Goal: Task Accomplishment & Management: Manage account settings

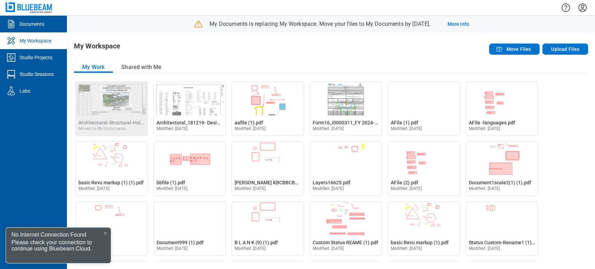
click at [105, 230] on div at bounding box center [105, 233] width 6 height 6
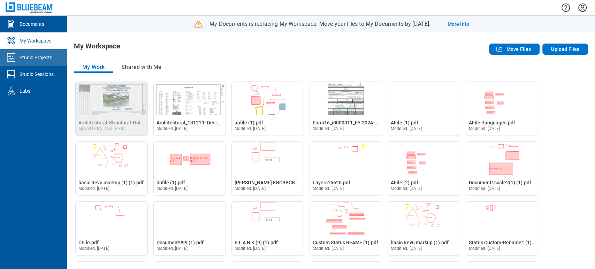
click at [43, 58] on div "Studio Projects" at bounding box center [36, 57] width 33 height 7
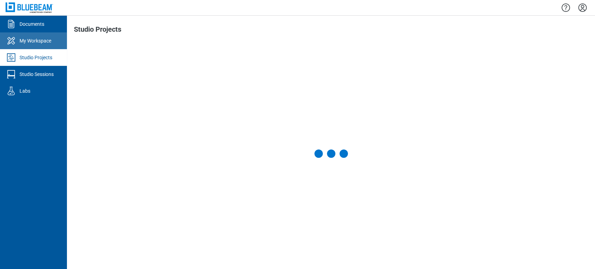
click at [48, 46] on link "My Workspace" at bounding box center [33, 40] width 67 height 17
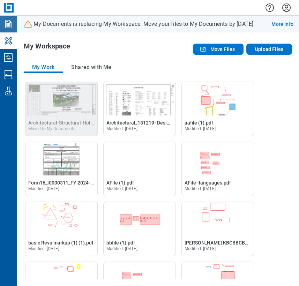
click at [10, 26] on icon "Documents" at bounding box center [8, 23] width 11 height 11
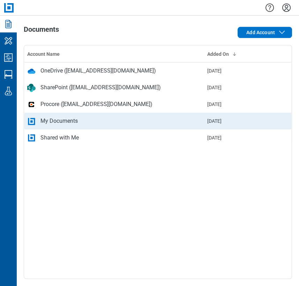
click at [59, 123] on div "My Documents" at bounding box center [58, 121] width 37 height 8
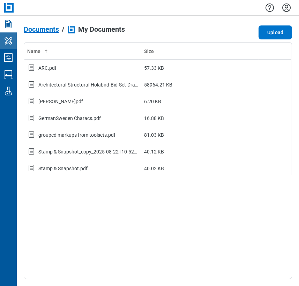
click at [9, 39] on icon "My Workspace" at bounding box center [8, 40] width 11 height 11
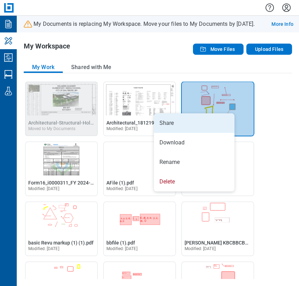
click at [211, 128] on li "Share" at bounding box center [194, 123] width 80 height 20
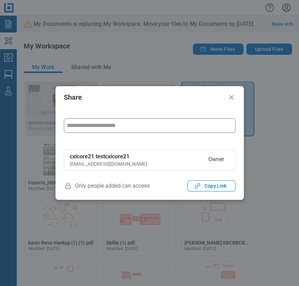
click at [204, 129] on input "form" at bounding box center [149, 125] width 171 height 14
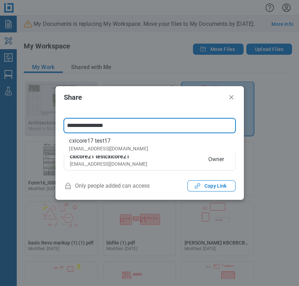
type input "**********"
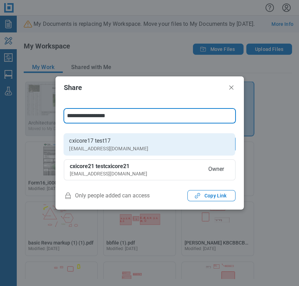
click at [98, 145] on div "[EMAIL_ADDRESS][DOMAIN_NAME]" at bounding box center [108, 148] width 79 height 7
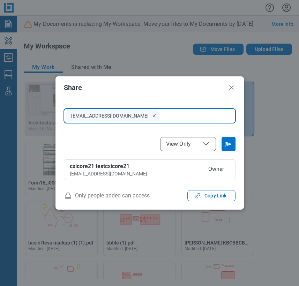
click at [208, 141] on icon "File Access" at bounding box center [205, 144] width 8 height 8
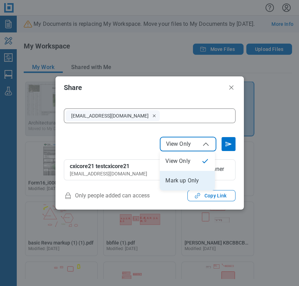
select select "******"
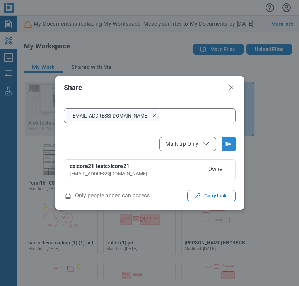
click at [224, 144] on icon "Send email invitation" at bounding box center [228, 143] width 11 height 11
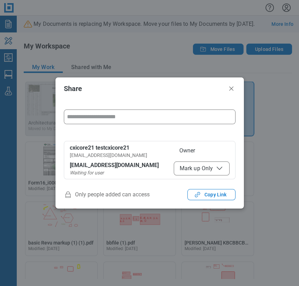
click at [91, 118] on input "form" at bounding box center [149, 117] width 171 height 14
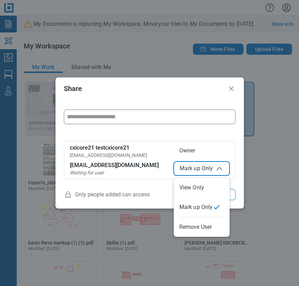
click at [208, 166] on span "Mark up Only" at bounding box center [201, 168] width 44 height 8
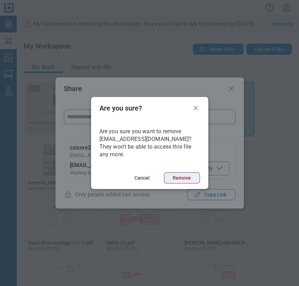
click at [192, 178] on button "Remove" at bounding box center [182, 177] width 36 height 11
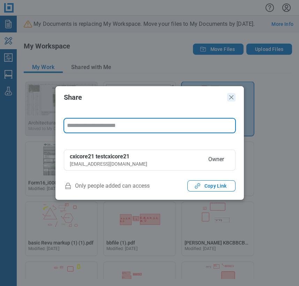
click at [232, 91] on header "Share" at bounding box center [149, 97] width 188 height 22
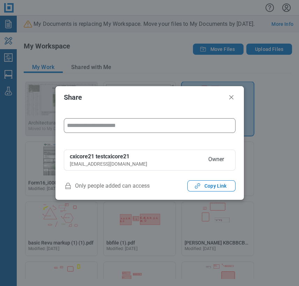
click at [176, 127] on input "form" at bounding box center [149, 125] width 171 height 14
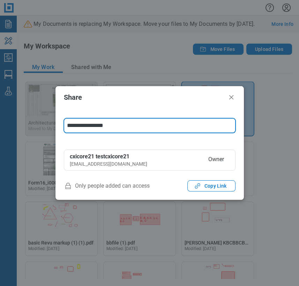
type input "**********"
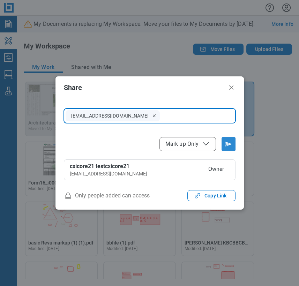
click at [227, 140] on icon "Send email invitation" at bounding box center [228, 143] width 11 height 11
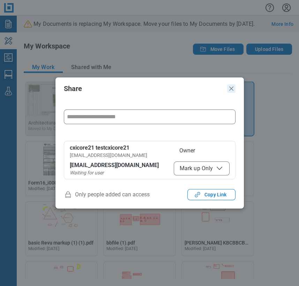
click at [231, 86] on icon "Close" at bounding box center [231, 88] width 8 height 8
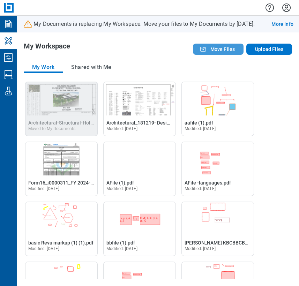
click at [215, 50] on span "Move Files" at bounding box center [222, 49] width 25 height 7
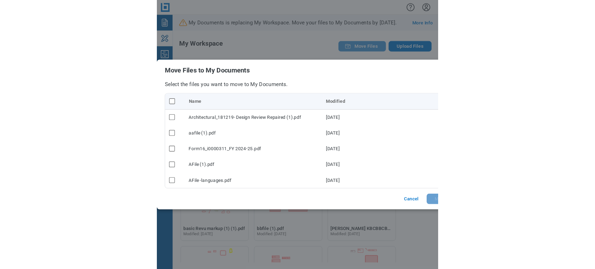
scroll to position [0, 32]
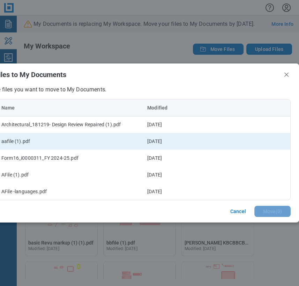
click at [64, 143] on td "aafile (1).pdf" at bounding box center [72, 141] width 146 height 17
click at [11, 139] on div "aafile (1).pdf" at bounding box center [71, 141] width 140 height 7
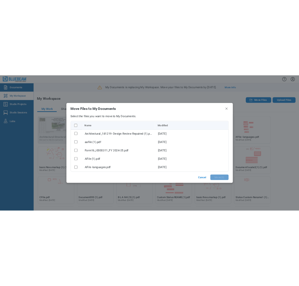
scroll to position [0, 0]
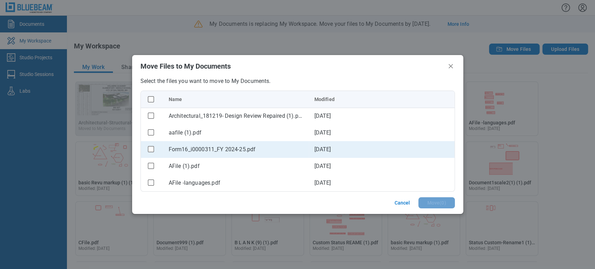
drag, startPoint x: 149, startPoint y: 130, endPoint x: 202, endPoint y: 141, distance: 53.8
click at [148, 131] on rect "checkbox" at bounding box center [151, 132] width 6 height 6
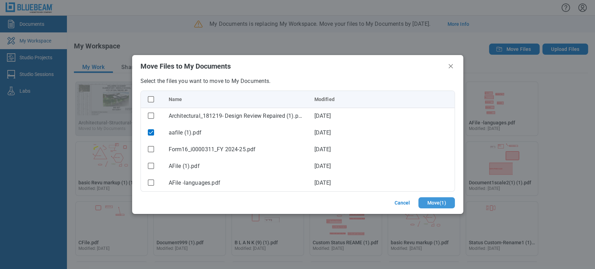
click at [433, 203] on button "Move ( 1 )" at bounding box center [436, 202] width 36 height 11
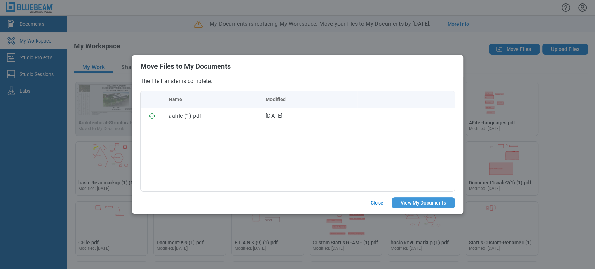
click at [408, 201] on button "View My Documents" at bounding box center [423, 202] width 63 height 11
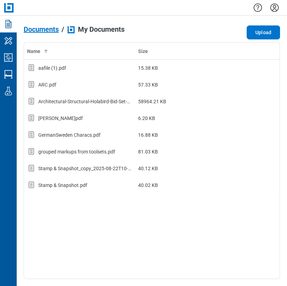
click at [45, 28] on span "Documents" at bounding box center [41, 29] width 35 height 8
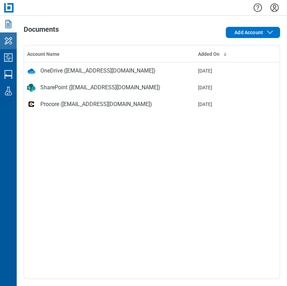
click at [4, 47] on link "My Workspace" at bounding box center [8, 40] width 17 height 17
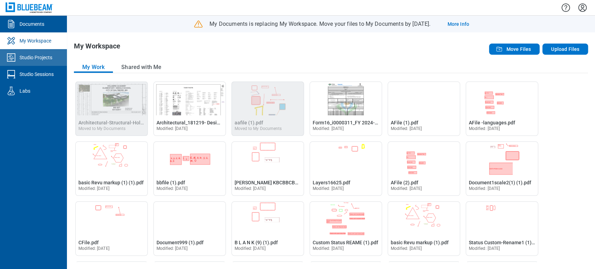
click at [47, 61] on div "Studio Projects" at bounding box center [36, 57] width 33 height 7
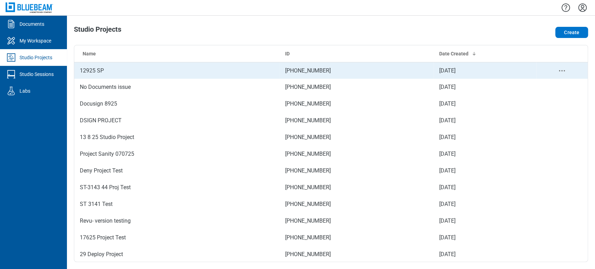
click at [101, 70] on td "12925 SP" at bounding box center [176, 70] width 205 height 17
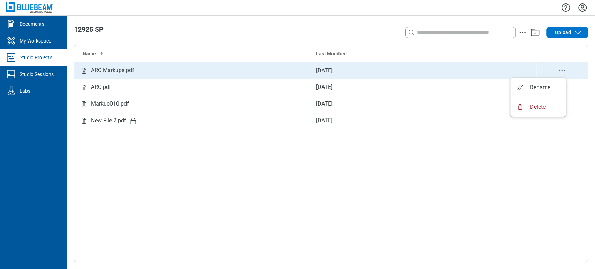
click at [561, 72] on icon "delete-context-menu" at bounding box center [561, 71] width 8 height 8
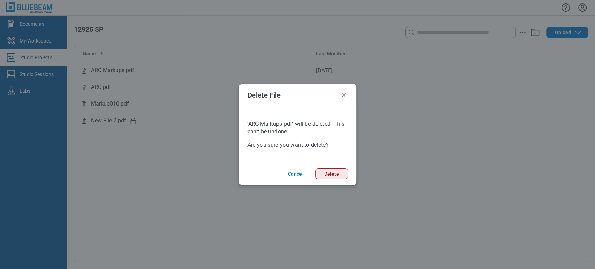
click at [329, 170] on button "Delete" at bounding box center [331, 173] width 32 height 11
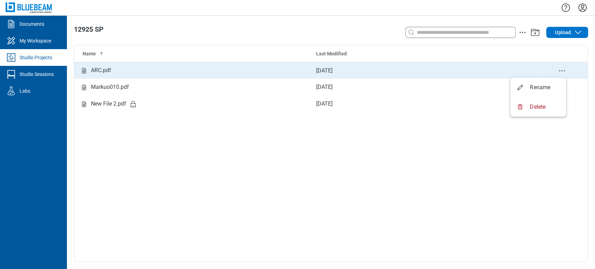
click at [563, 72] on icon "delete-context-menu" at bounding box center [561, 71] width 8 height 8
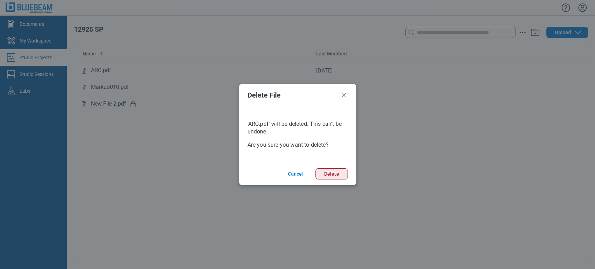
click at [342, 172] on button "Delete" at bounding box center [331, 173] width 32 height 11
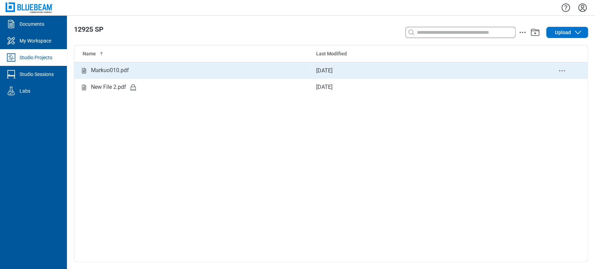
click at [563, 71] on icon "delete-context-menu" at bounding box center [561, 71] width 8 height 8
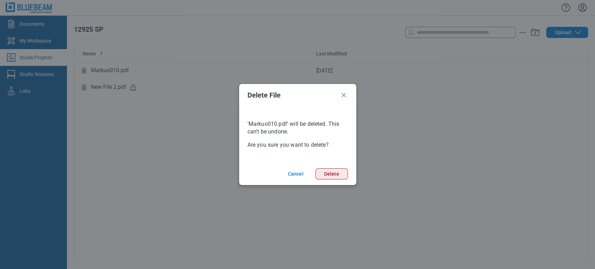
click at [342, 169] on button "Delete" at bounding box center [331, 173] width 32 height 11
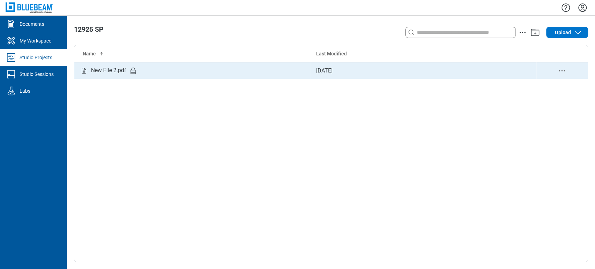
click at [561, 69] on icon "delete-context-menu" at bounding box center [561, 71] width 8 height 8
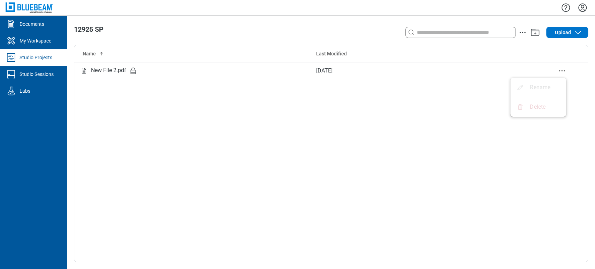
click at [421, 134] on div "Name Last Modified New File 2.pdf [DATE]" at bounding box center [330, 153] width 513 height 216
click at [475, 35] on input at bounding box center [465, 33] width 100 height 8
click at [190, 94] on div "Name Last Modified New File 2.pdf [DATE]" at bounding box center [330, 153] width 513 height 216
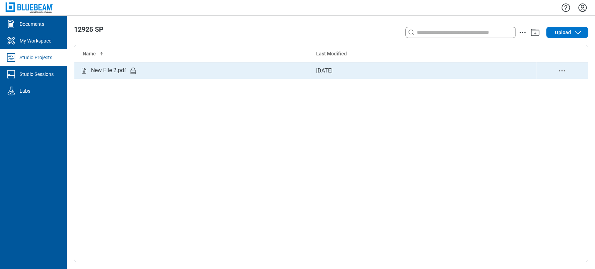
click at [561, 64] on td "Studio items table" at bounding box center [561, 70] width 51 height 17
click at [561, 71] on icon "delete-context-menu" at bounding box center [561, 71] width 8 height 8
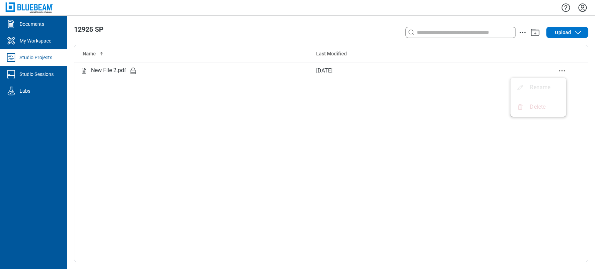
click at [464, 136] on div "Name Last Modified New File 2.pdf [DATE]" at bounding box center [330, 153] width 513 height 216
click at [574, 34] on icon "button" at bounding box center [578, 32] width 8 height 8
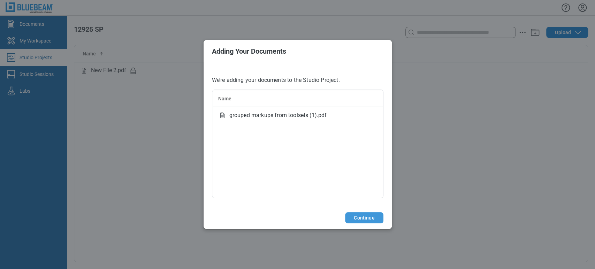
click at [358, 221] on button "Continue" at bounding box center [364, 217] width 38 height 11
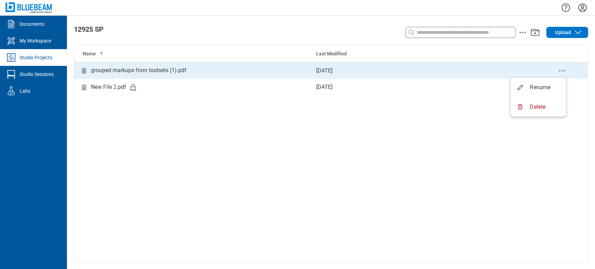
click at [561, 69] on icon "delete-context-menu" at bounding box center [561, 71] width 8 height 8
click at [123, 71] on div "grouped markups from toolsets (1).pdf" at bounding box center [138, 70] width 95 height 9
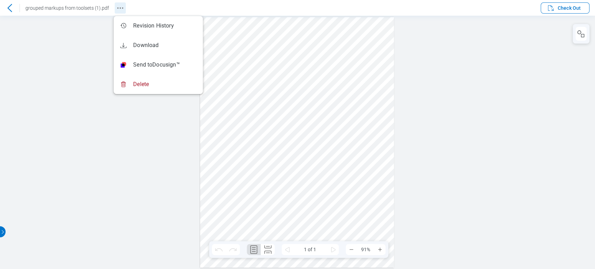
click at [118, 7] on icon "Revision History" at bounding box center [120, 8] width 8 height 8
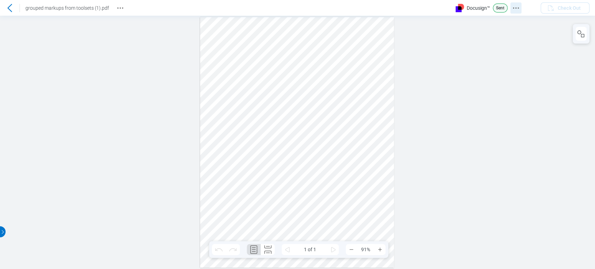
click at [516, 7] on icon "Docusign Menu" at bounding box center [516, 8] width 8 height 8
click at [120, 8] on circle "Revision History" at bounding box center [120, 7] width 1 height 1
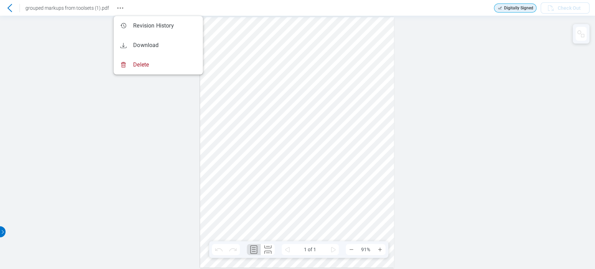
click at [92, 113] on div "Sign here" at bounding box center [297, 142] width 595 height 253
click at [476, 53] on div "Sign here" at bounding box center [297, 142] width 595 height 253
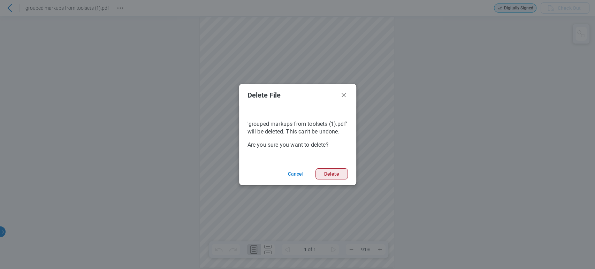
click at [339, 177] on button "Delete" at bounding box center [331, 173] width 32 height 11
click at [430, 95] on div "Delete File 'grouped markups from toolsets (1).pdf' will be deleted. This can't…" at bounding box center [297, 134] width 595 height 269
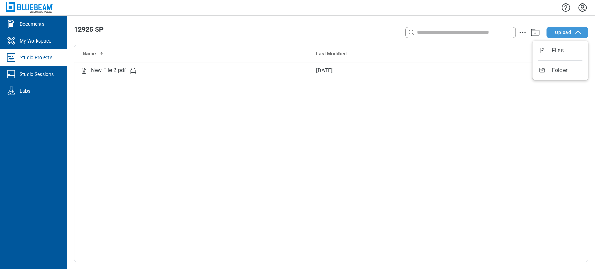
click at [556, 36] on span "Upload" at bounding box center [563, 32] width 16 height 7
click at [582, 10] on icon "Settings" at bounding box center [582, 7] width 11 height 11
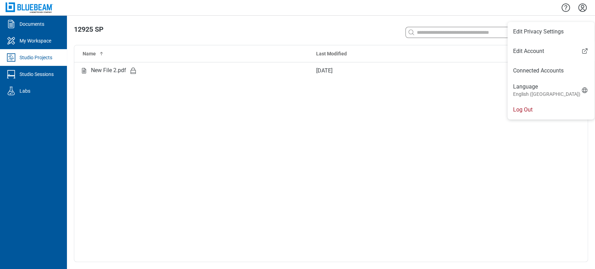
click at [533, 107] on li "Log Out" at bounding box center [550, 110] width 87 height 20
